Goal: Information Seeking & Learning: Learn about a topic

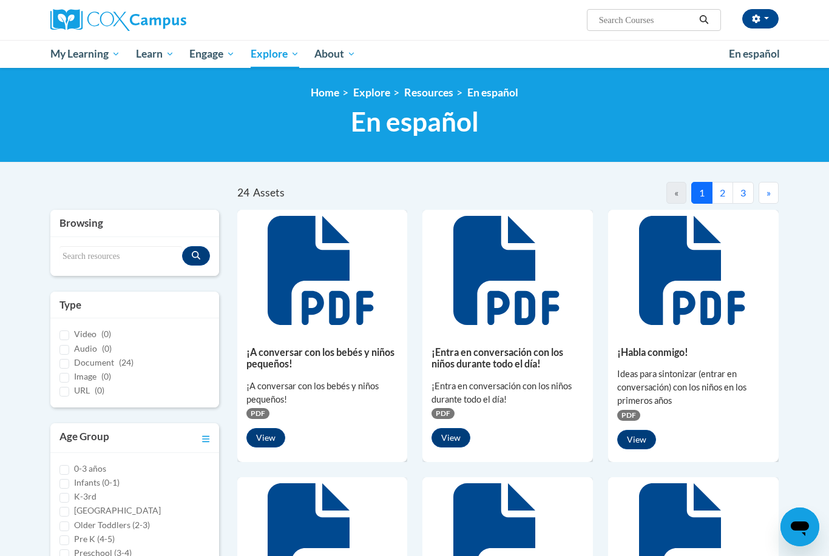
click at [723, 192] on button "2" at bounding box center [722, 193] width 21 height 22
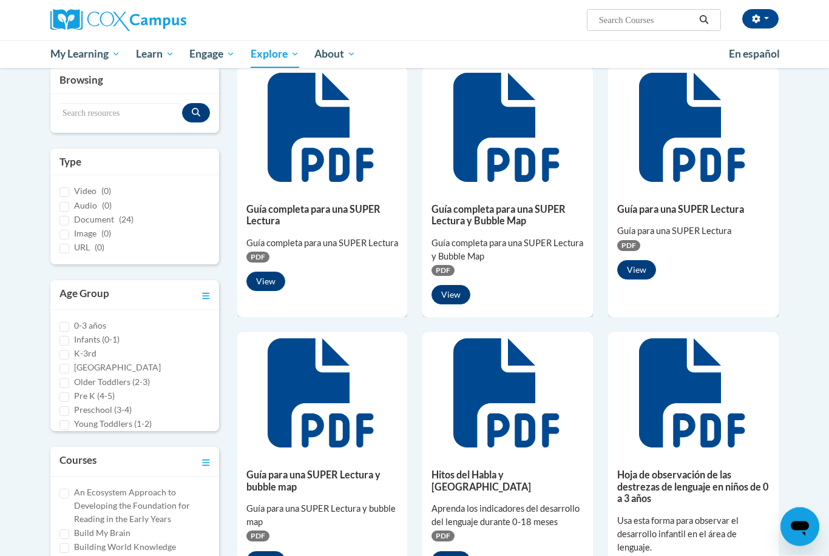
scroll to position [144, 0]
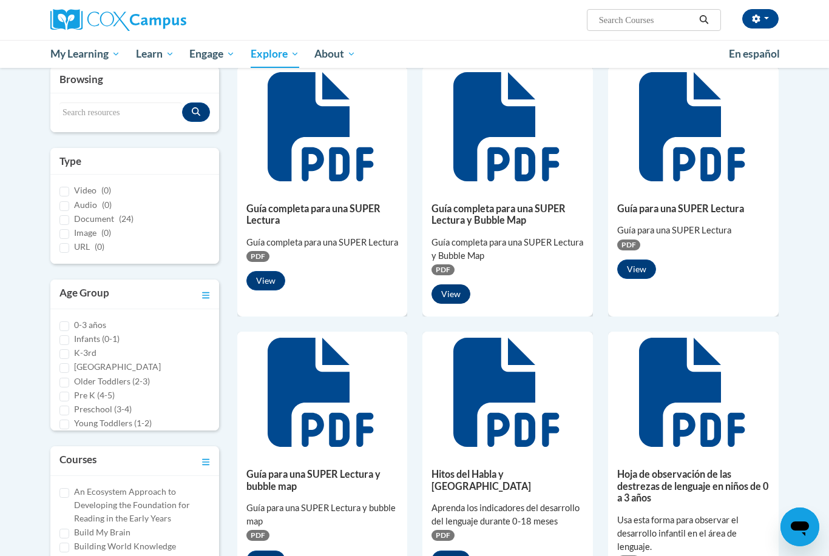
click at [461, 300] on button "View" at bounding box center [450, 294] width 39 height 19
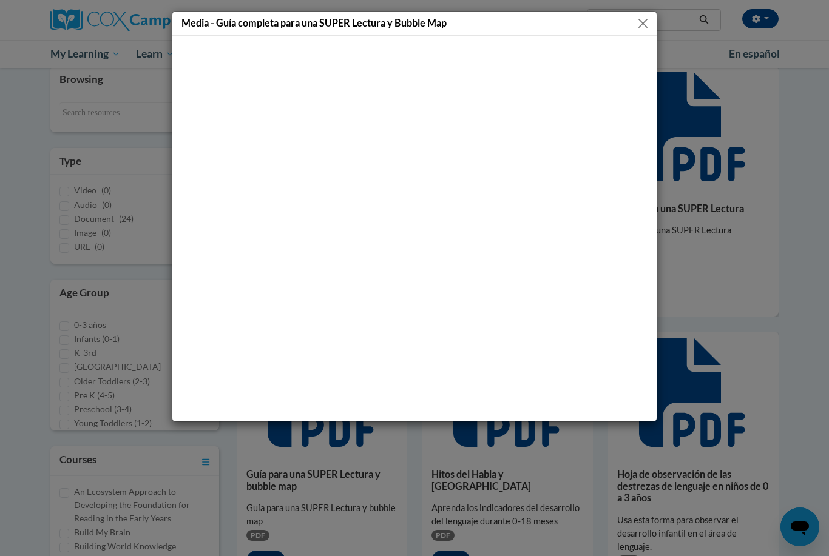
click at [643, 21] on button "Close" at bounding box center [642, 23] width 15 height 15
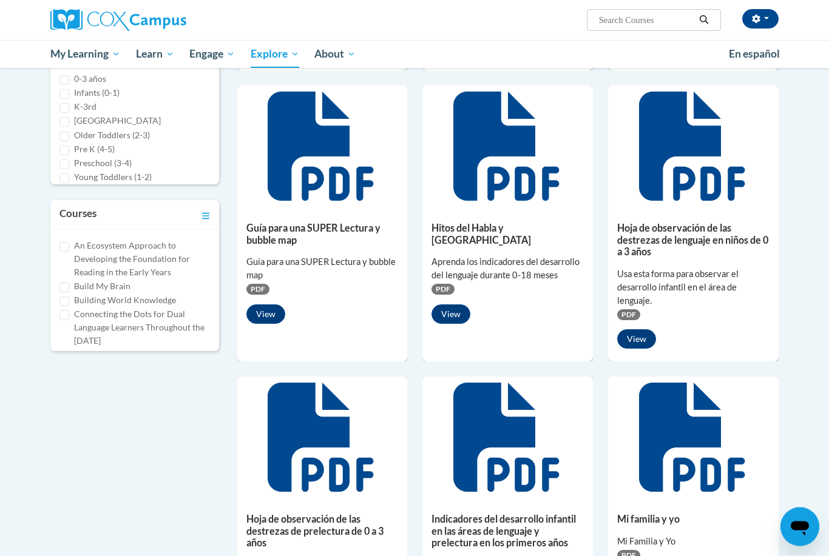
scroll to position [391, 0]
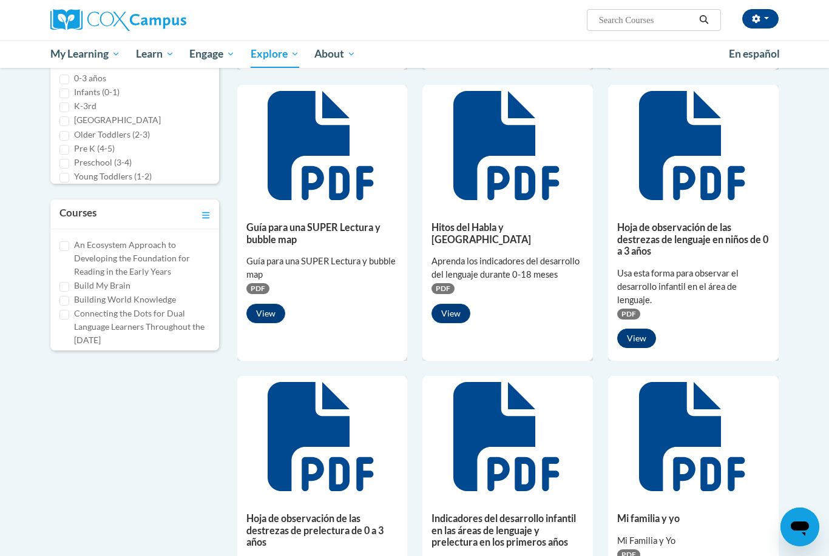
click at [641, 346] on button "View" at bounding box center [636, 338] width 39 height 19
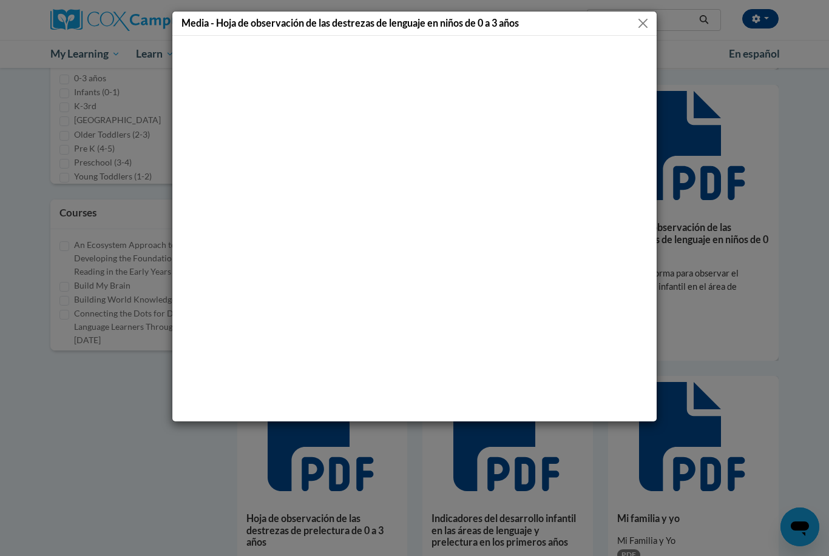
click at [639, 28] on button "Close" at bounding box center [642, 23] width 15 height 15
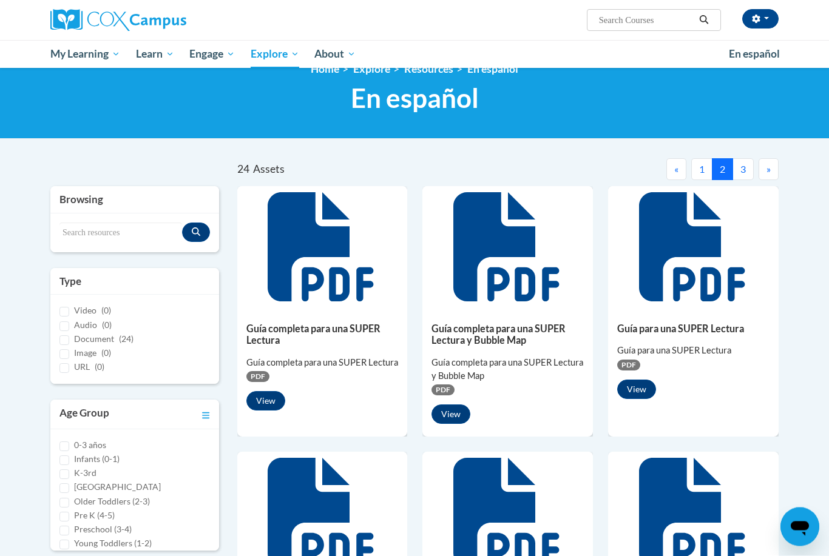
scroll to position [0, 0]
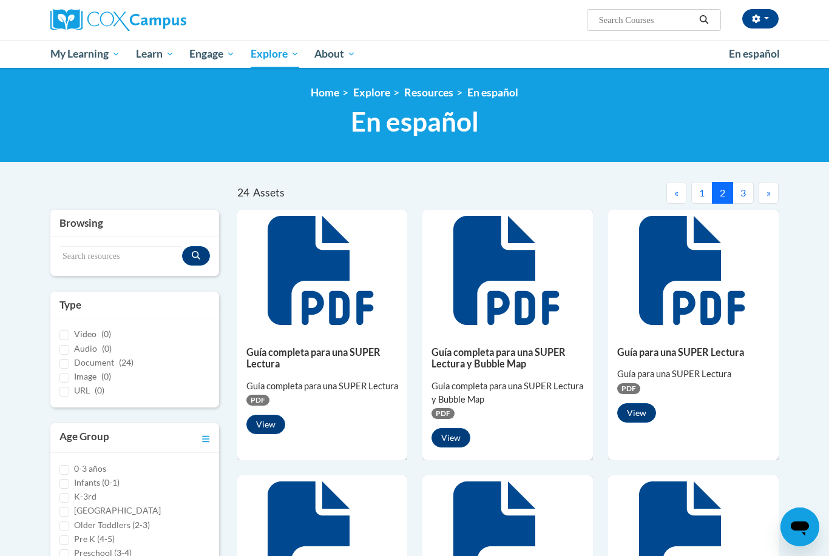
click at [735, 192] on button "3" at bounding box center [742, 193] width 21 height 22
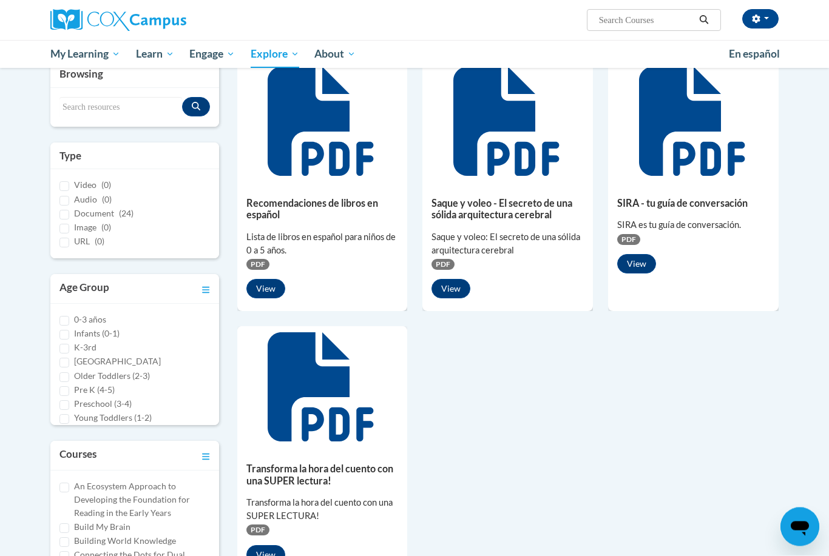
scroll to position [150, 0]
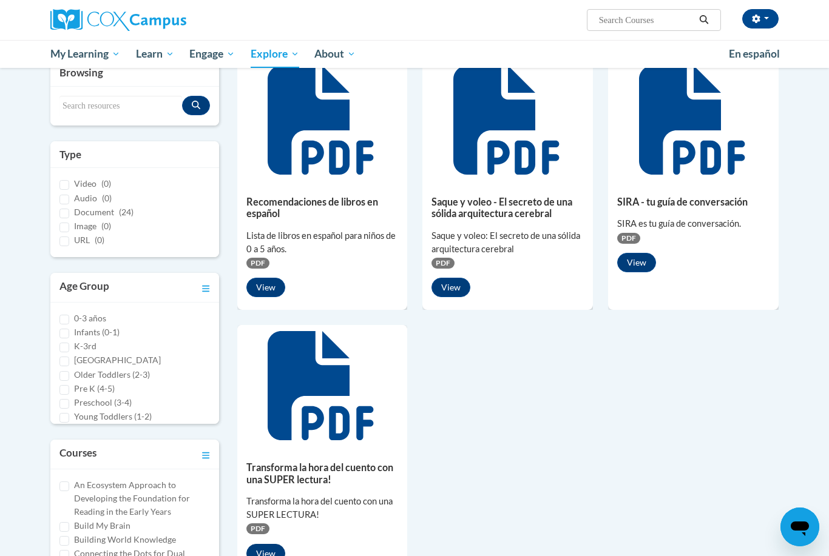
click at [274, 556] on button "View" at bounding box center [265, 553] width 39 height 19
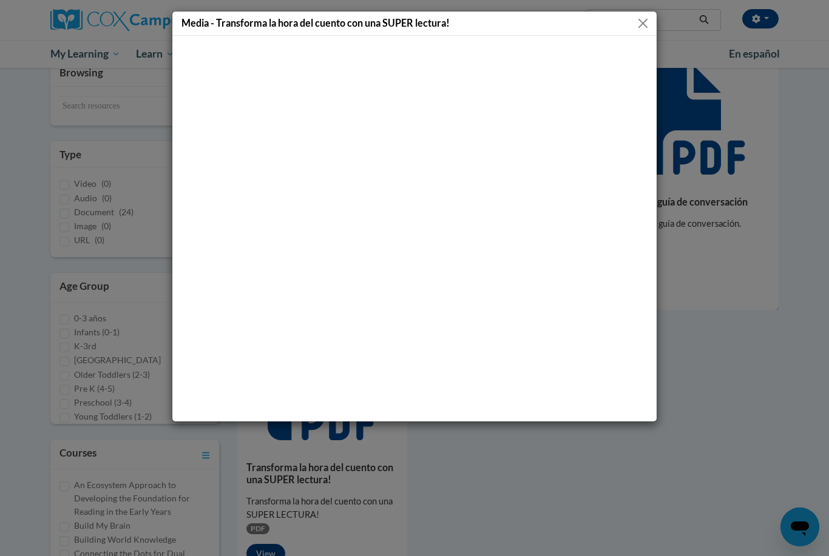
click at [644, 25] on button "Close" at bounding box center [642, 23] width 15 height 15
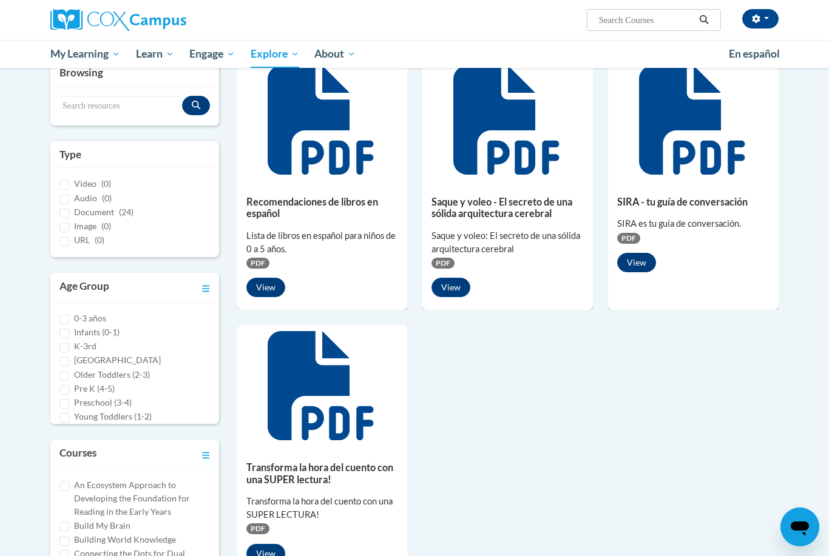
click at [650, 258] on button "View" at bounding box center [636, 262] width 39 height 19
